Goal: Download file/media

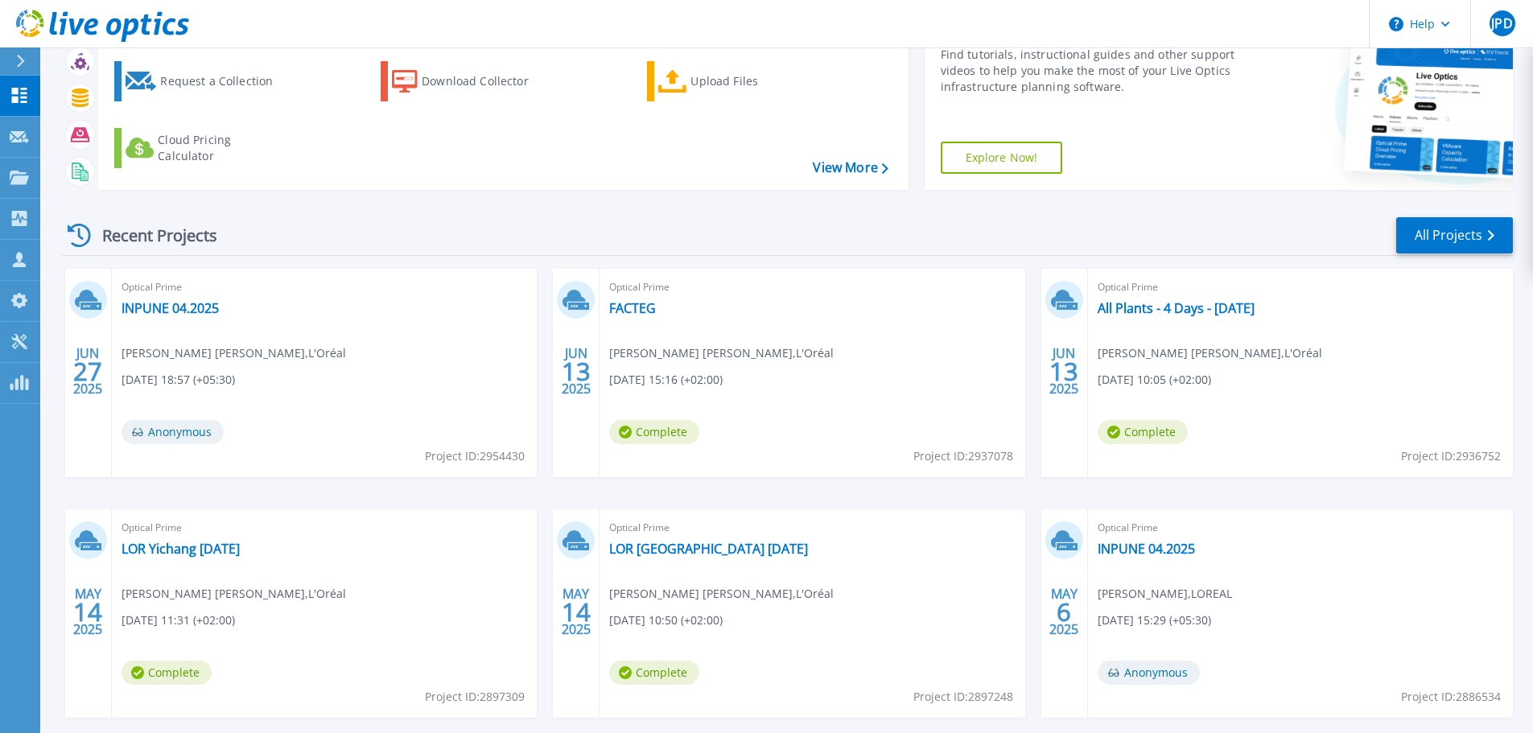
scroll to position [159, 0]
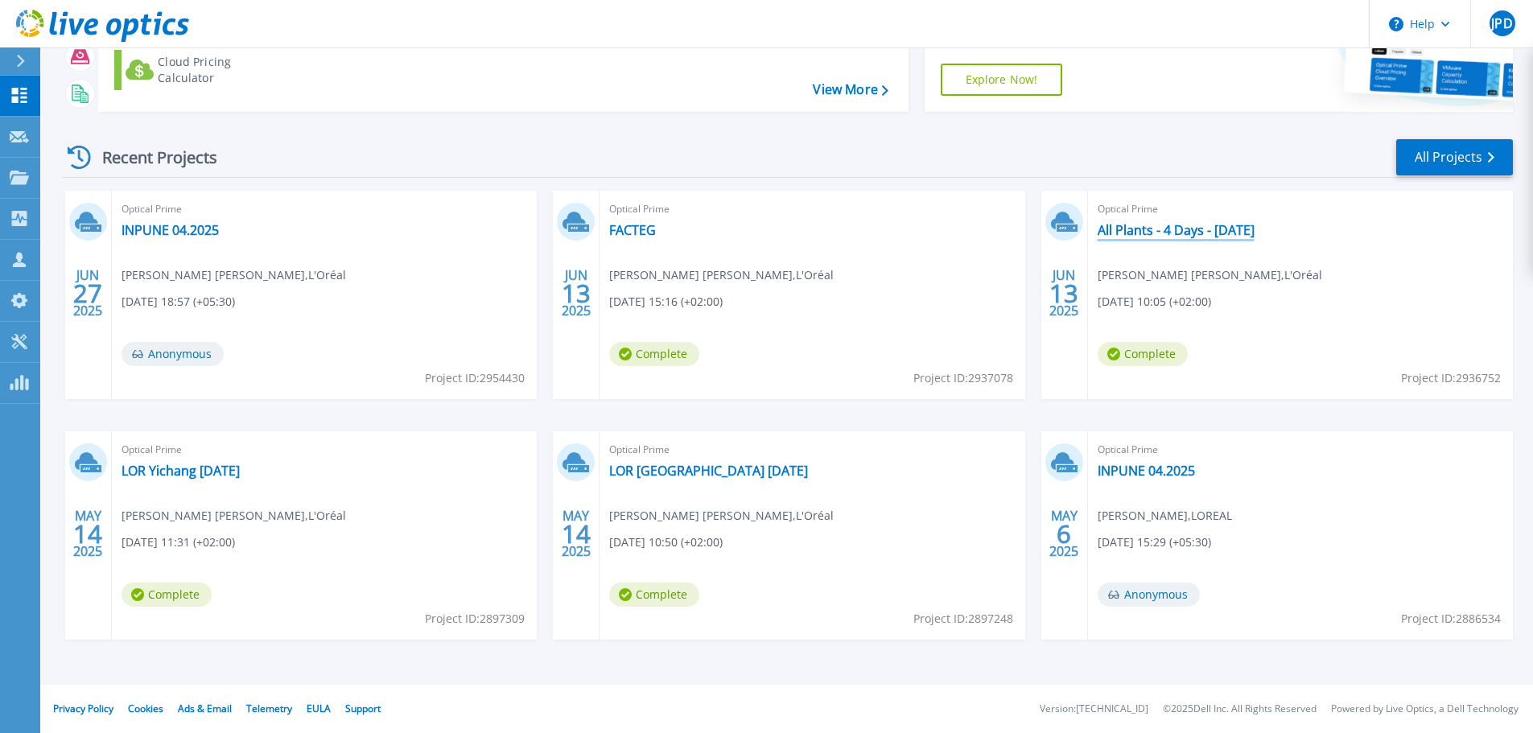
click at [1178, 228] on link "All Plants - 4 Days - [DATE]" at bounding box center [1176, 230] width 157 height 16
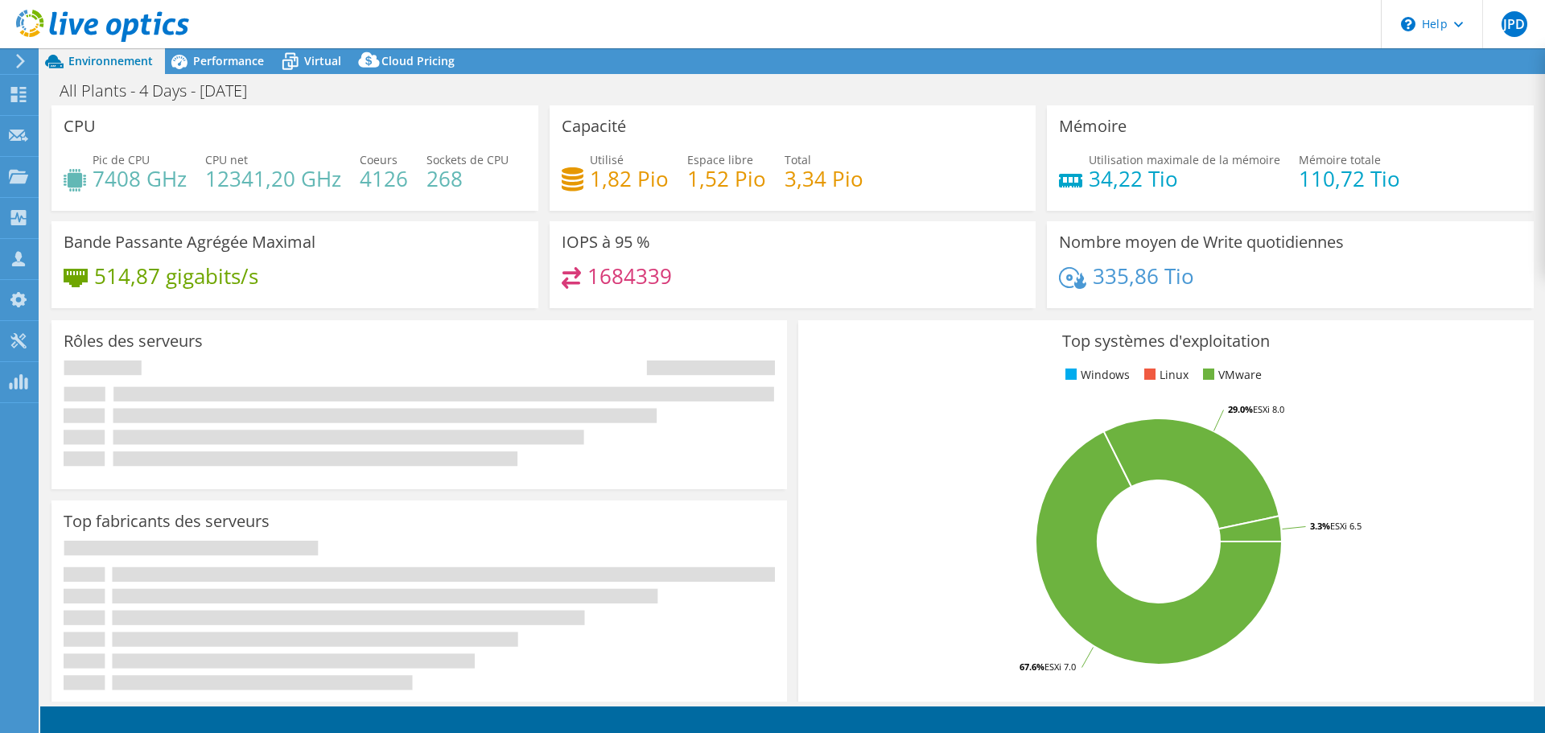
select select "USD"
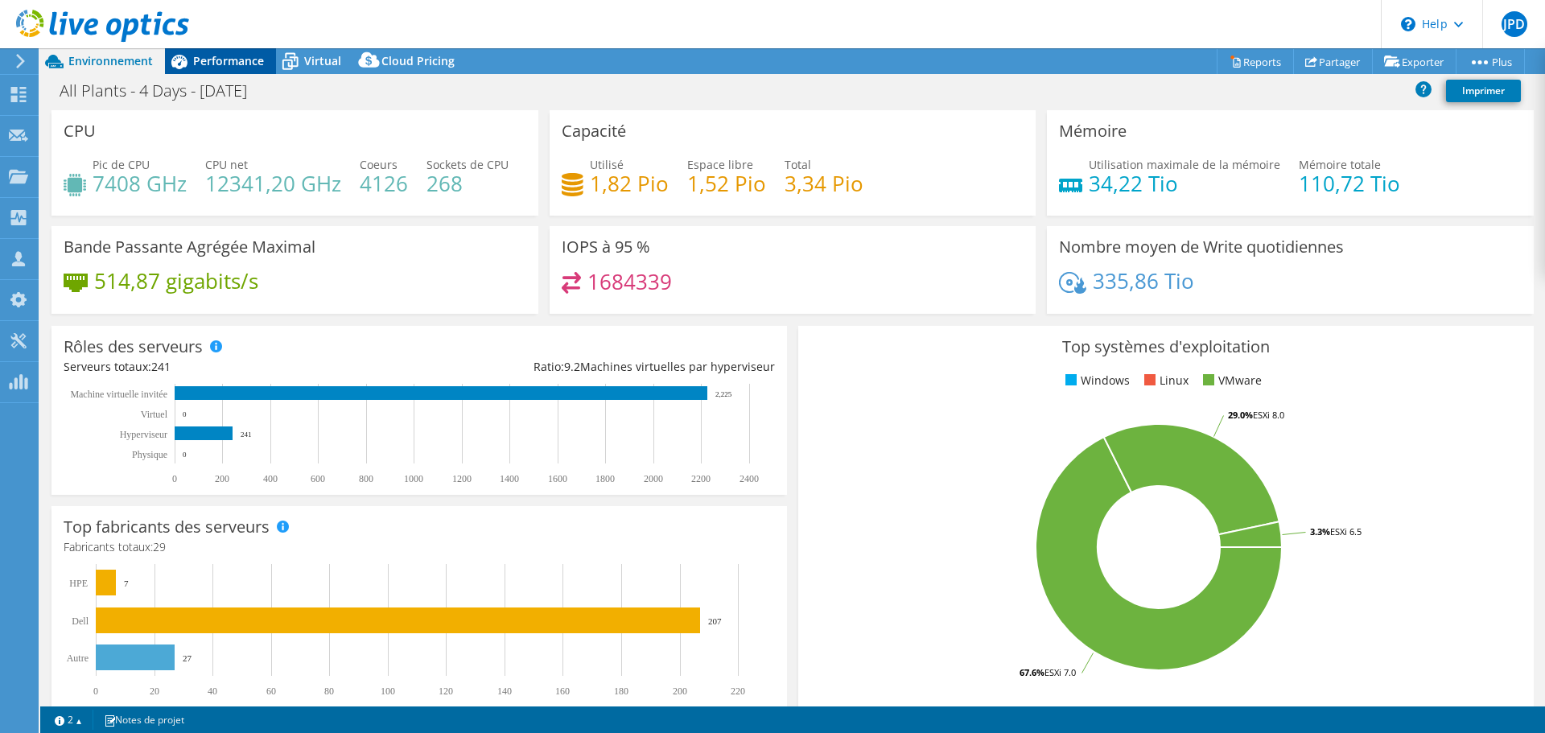
click at [229, 64] on span "Performance" at bounding box center [228, 60] width 71 height 15
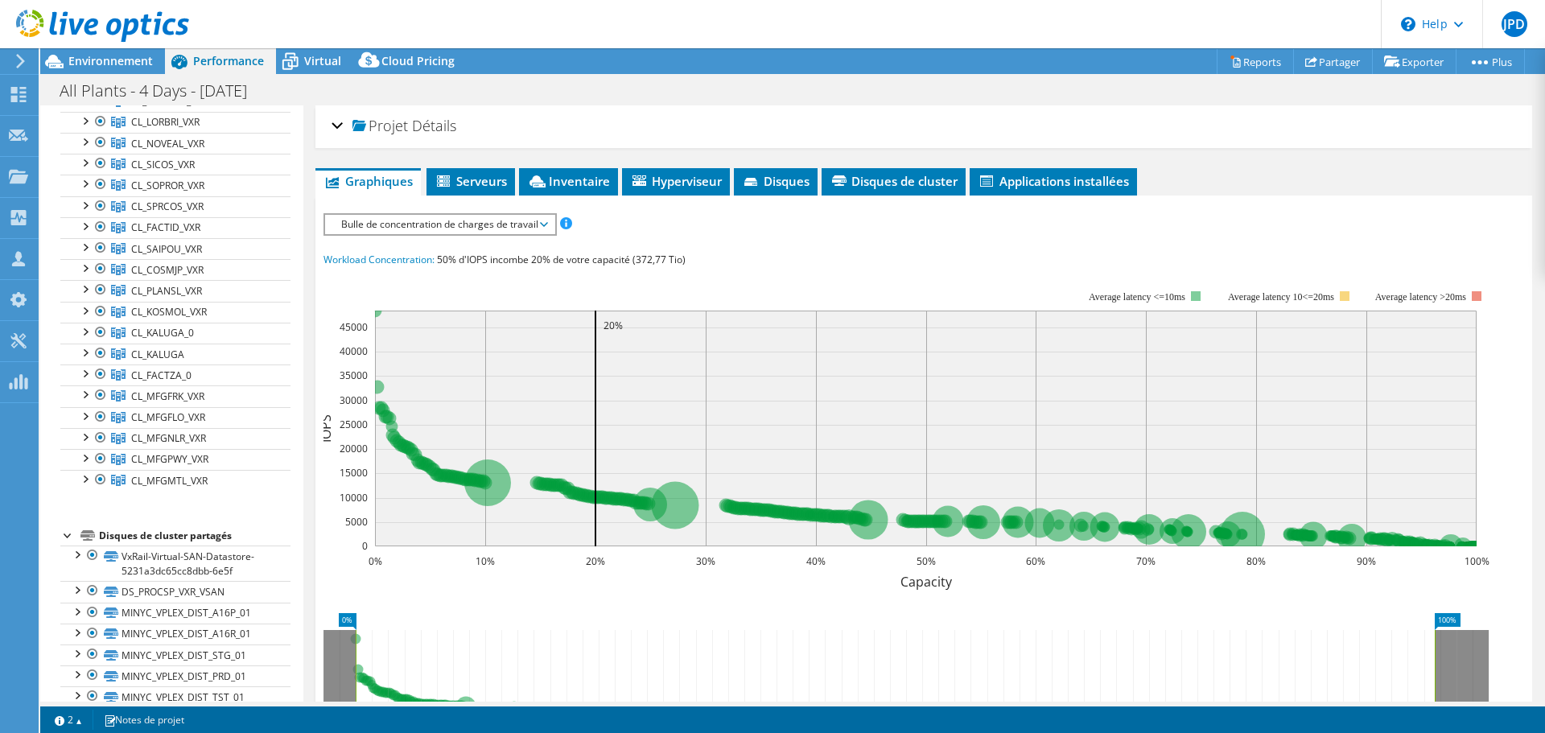
scroll to position [1288, 0]
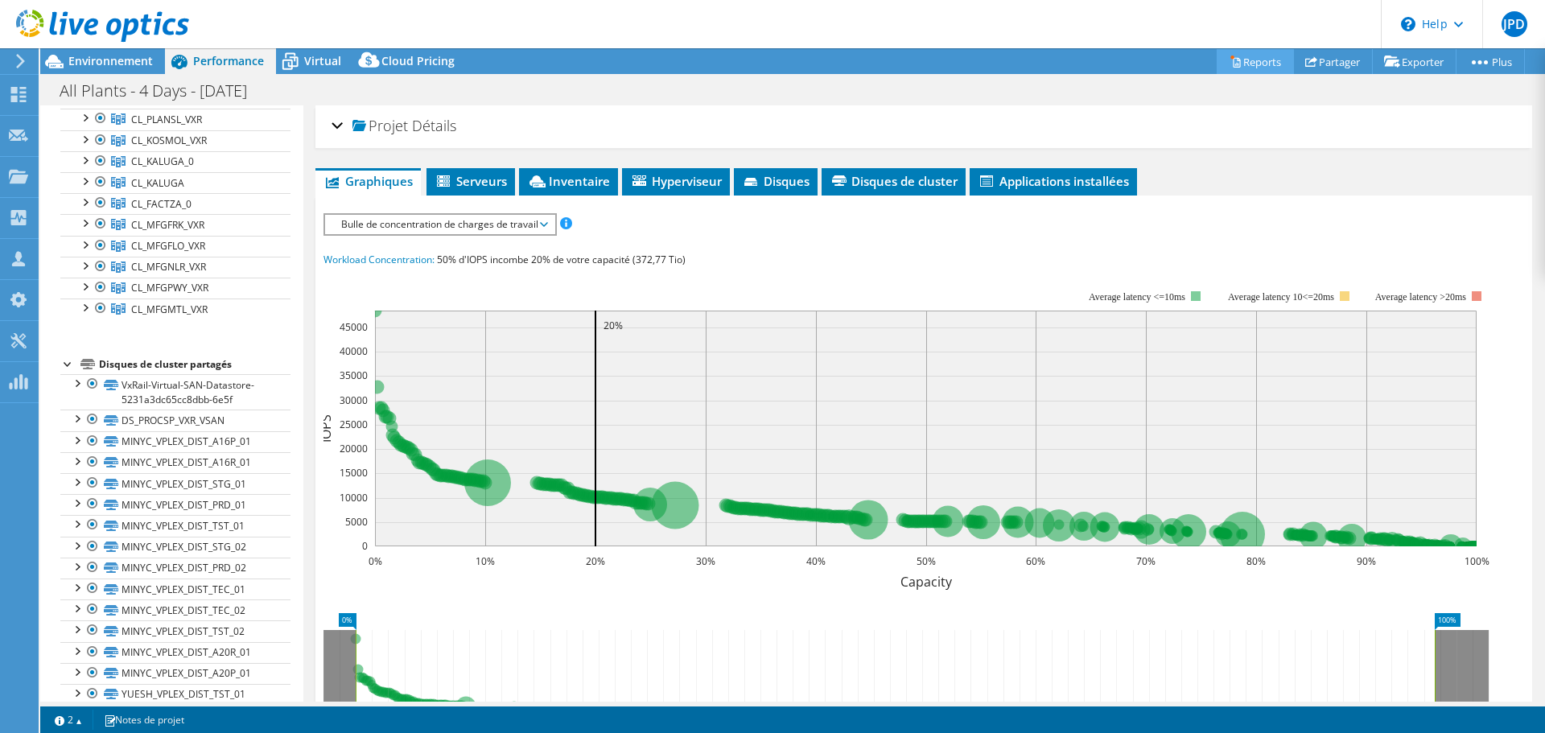
click at [1255, 68] on link "Reports" at bounding box center [1255, 61] width 77 height 25
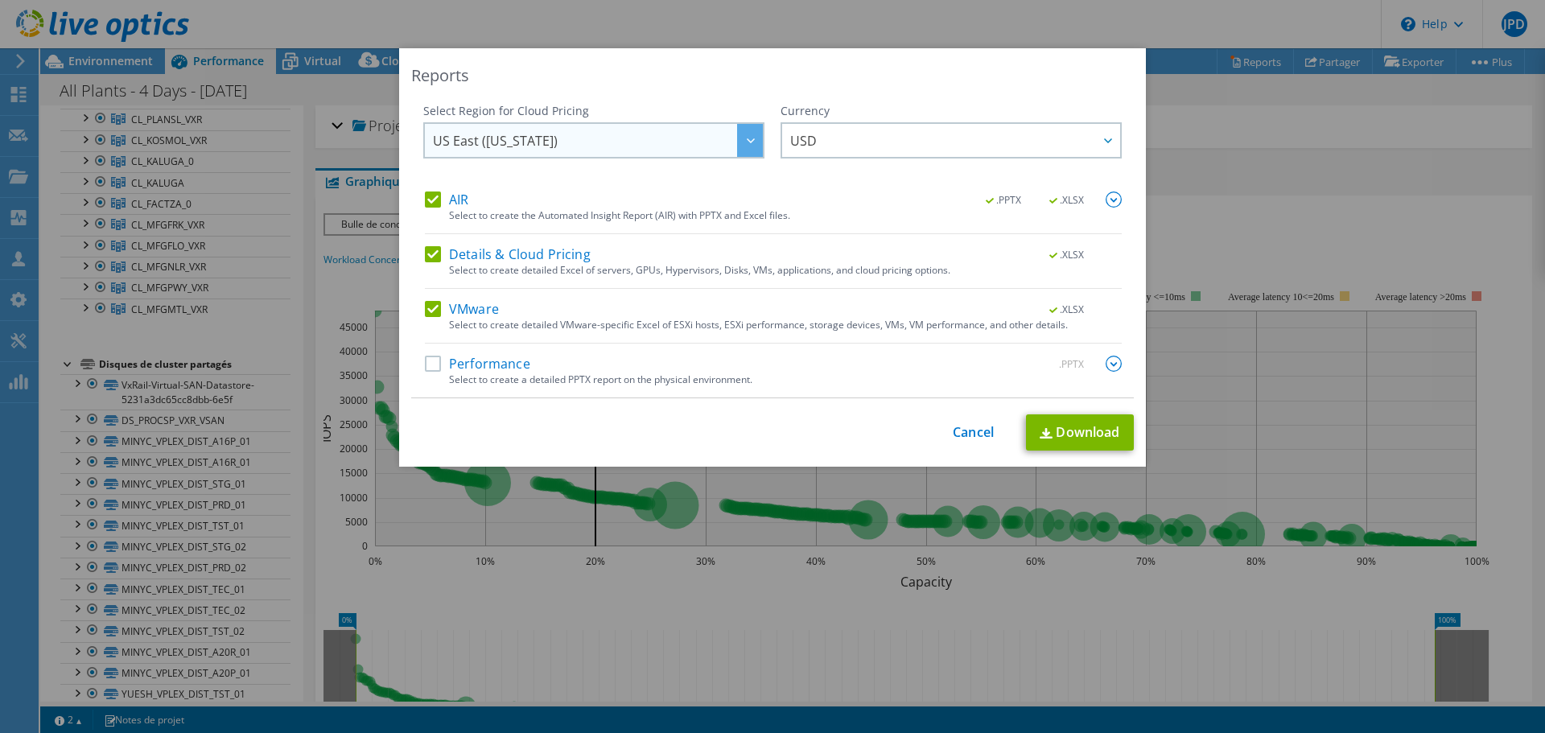
click at [745, 145] on div at bounding box center [750, 140] width 26 height 33
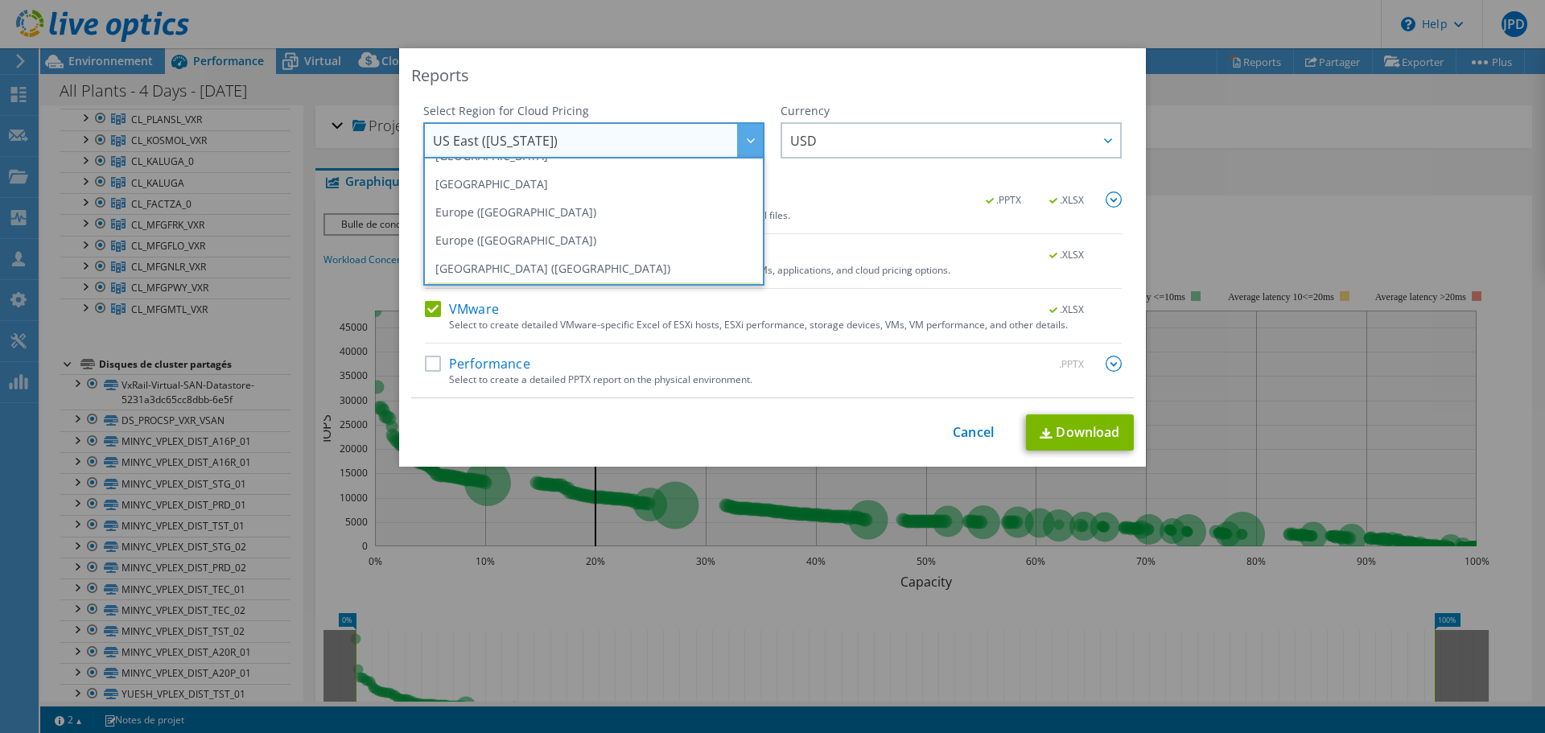
scroll to position [137, 0]
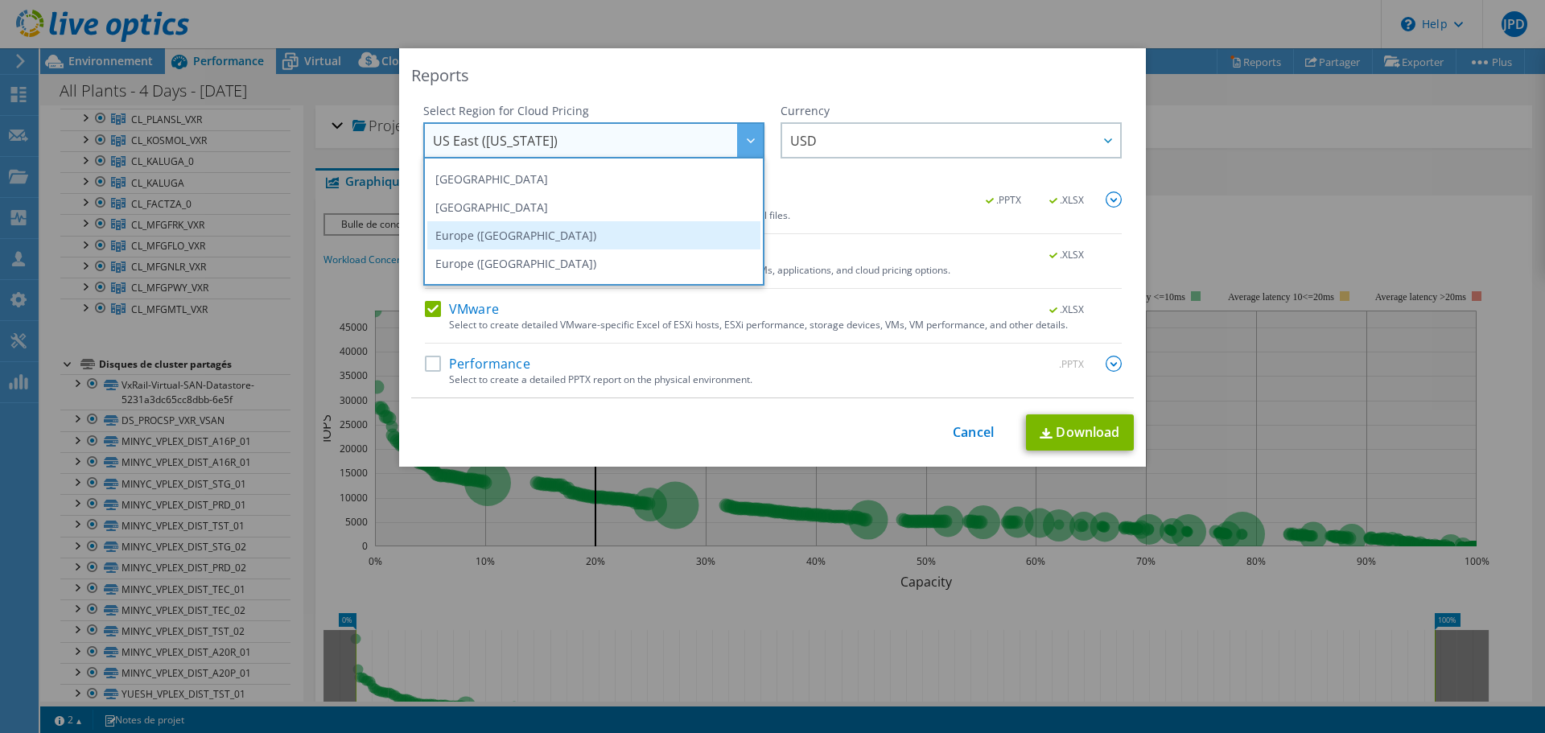
click at [580, 240] on li "Europe ([GEOGRAPHIC_DATA])" at bounding box center [593, 235] width 333 height 28
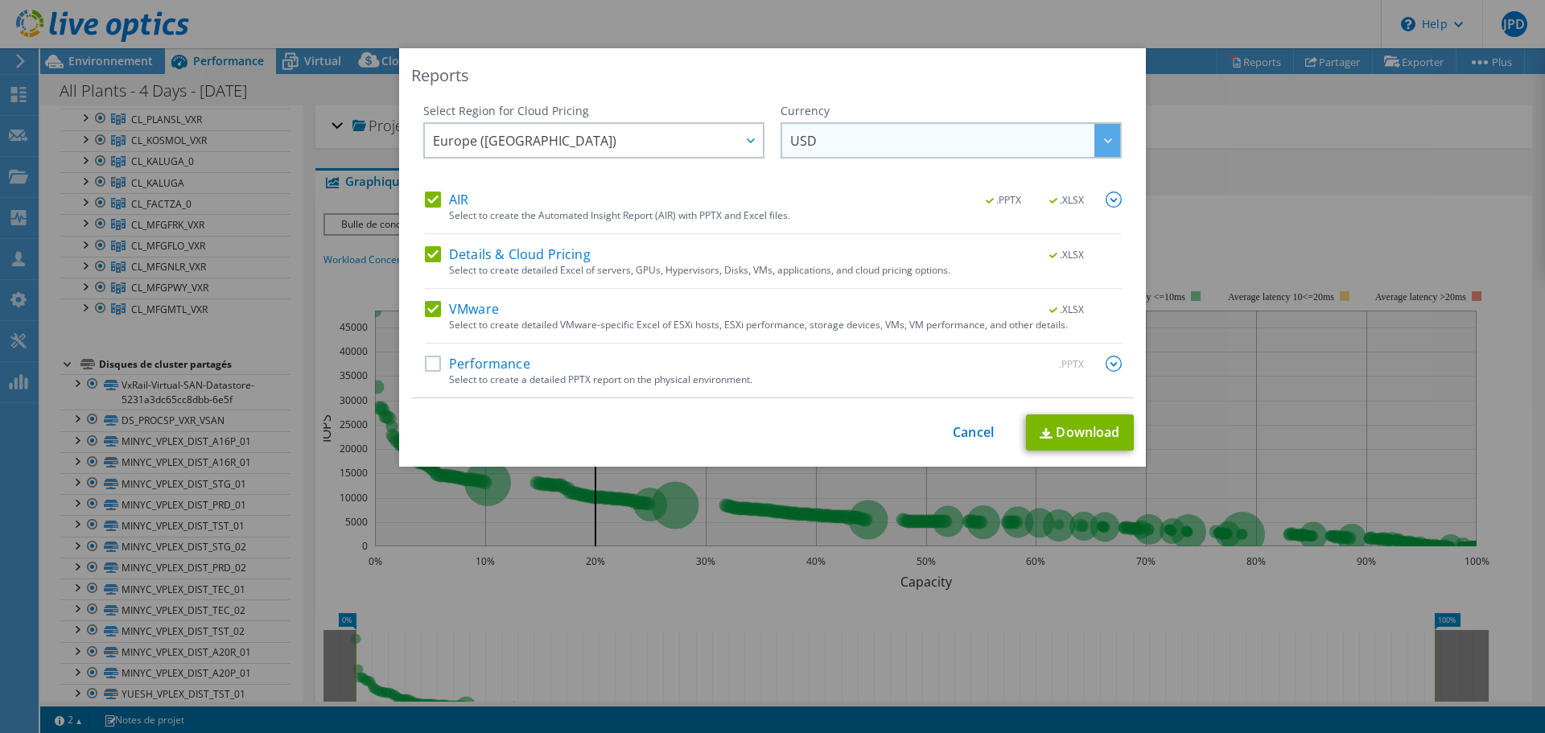
click at [864, 148] on span "USD" at bounding box center [955, 140] width 330 height 33
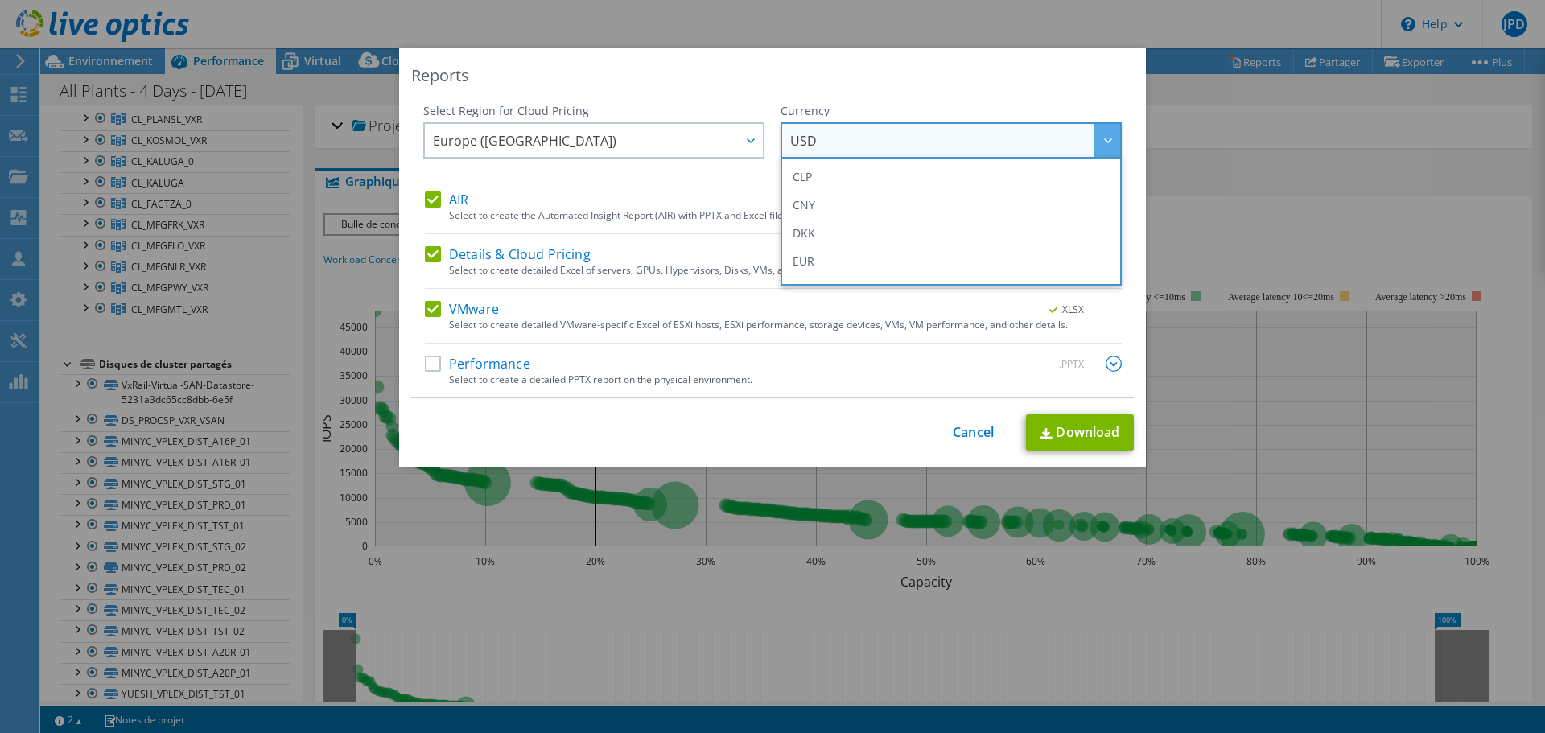
scroll to position [161, 0]
click at [856, 231] on li "EUR" at bounding box center [951, 239] width 333 height 28
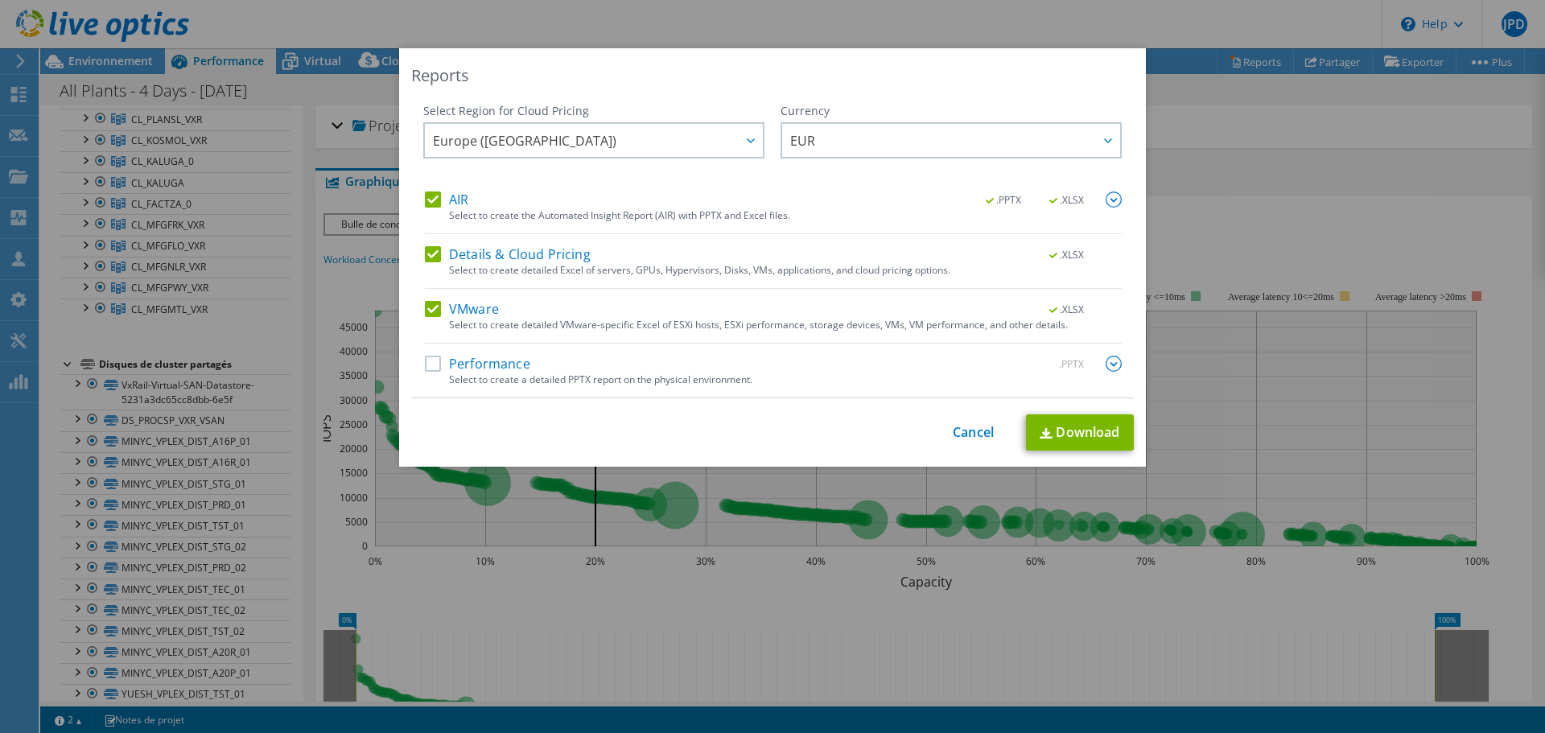
click at [428, 363] on label "Performance" at bounding box center [477, 364] width 105 height 16
click at [0, 0] on input "Performance" at bounding box center [0, 0] width 0 height 0
click at [1100, 429] on link "Download" at bounding box center [1080, 432] width 108 height 36
